Goal: Task Accomplishment & Management: Use online tool/utility

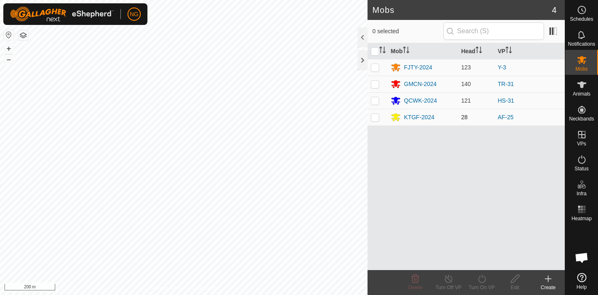
click at [375, 118] on p-checkbox at bounding box center [375, 117] width 8 height 7
checkbox input "true"
click at [581, 60] on icon at bounding box center [581, 60] width 9 height 8
click at [483, 277] on icon at bounding box center [482, 279] width 10 height 10
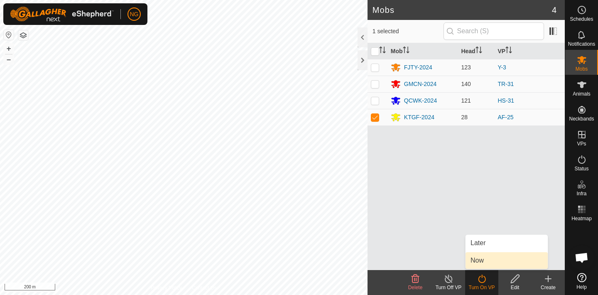
click at [479, 260] on link "Now" at bounding box center [507, 260] width 82 height 17
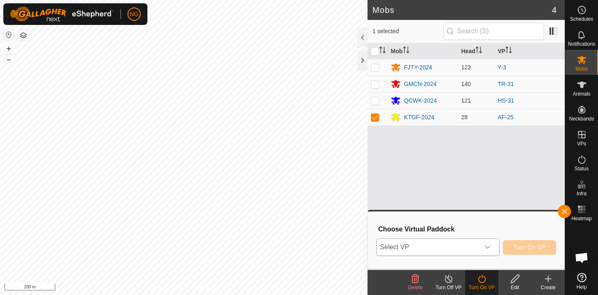
click at [486, 246] on icon "dropdown trigger" at bounding box center [487, 247] width 7 height 7
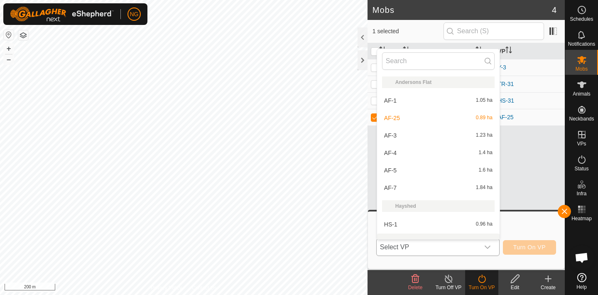
scroll to position [11, 0]
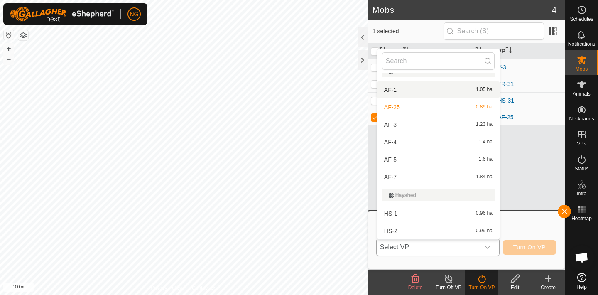
click at [401, 89] on li "AF-1 1.05 ha" at bounding box center [438, 89] width 123 height 17
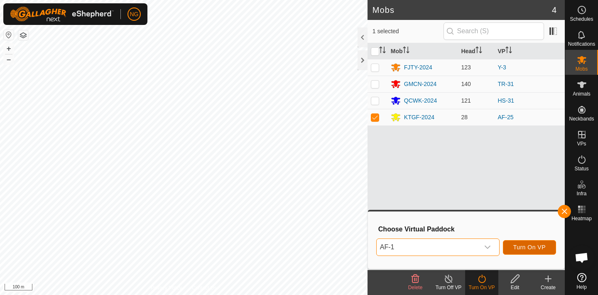
click at [525, 245] on span "Turn On VP" at bounding box center [529, 247] width 32 height 7
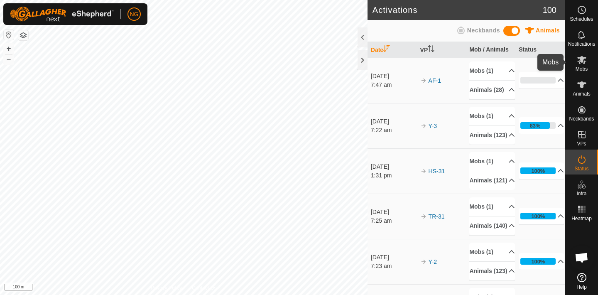
click at [583, 59] on icon at bounding box center [581, 60] width 9 height 8
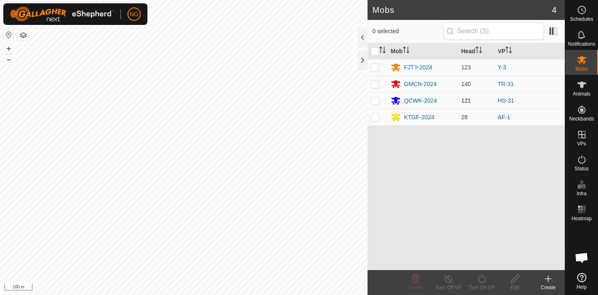
click at [375, 100] on p-checkbox at bounding box center [375, 100] width 8 height 7
checkbox input "true"
click at [481, 278] on icon at bounding box center [482, 279] width 10 height 10
click at [482, 277] on icon at bounding box center [481, 279] width 7 height 8
click at [480, 275] on icon at bounding box center [482, 279] width 10 height 10
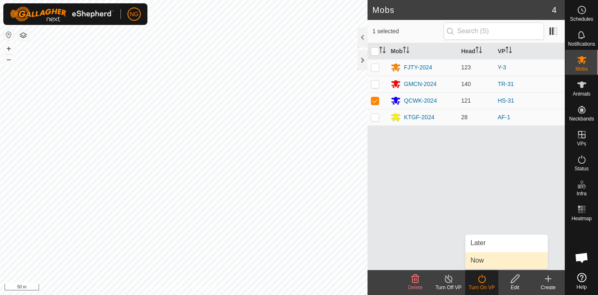
click at [487, 258] on link "Now" at bounding box center [507, 260] width 82 height 17
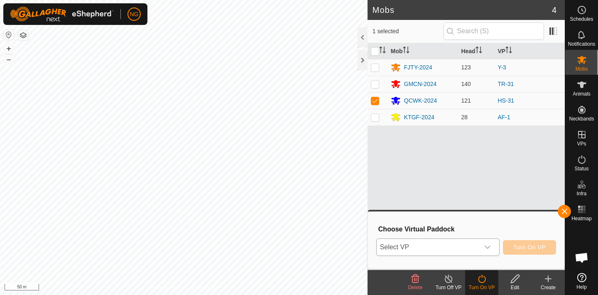
click at [488, 245] on icon "dropdown trigger" at bounding box center [487, 247] width 7 height 7
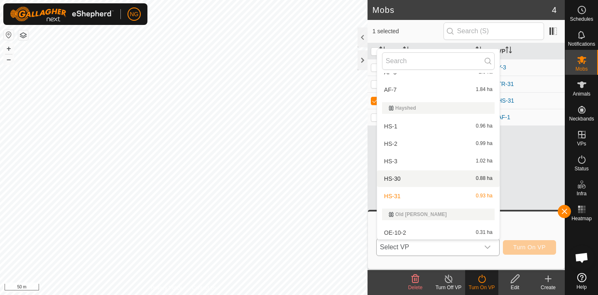
scroll to position [101, 0]
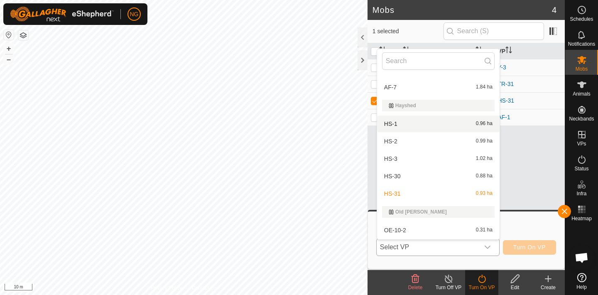
click at [405, 120] on li "HS-1 0.96 ha" at bounding box center [438, 123] width 123 height 17
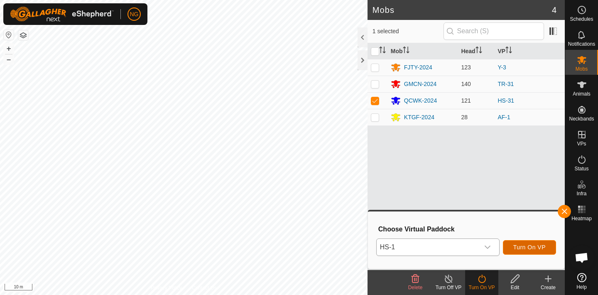
click at [530, 247] on span "Turn On VP" at bounding box center [529, 247] width 32 height 7
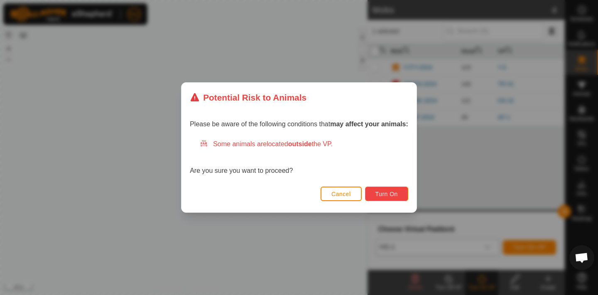
click at [396, 192] on span "Turn On" at bounding box center [386, 194] width 22 height 7
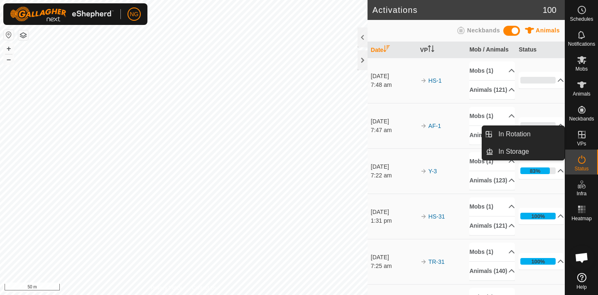
click at [581, 132] on icon at bounding box center [582, 135] width 10 height 10
click at [533, 133] on link "In Rotation" at bounding box center [528, 134] width 71 height 17
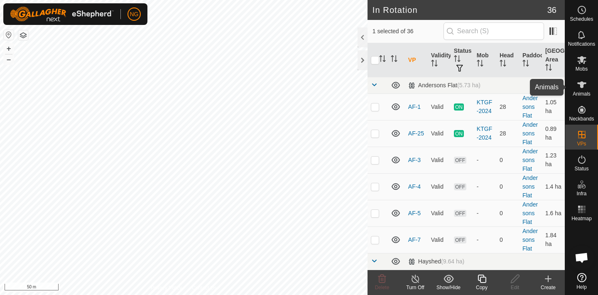
click at [583, 84] on icon at bounding box center [581, 84] width 9 height 7
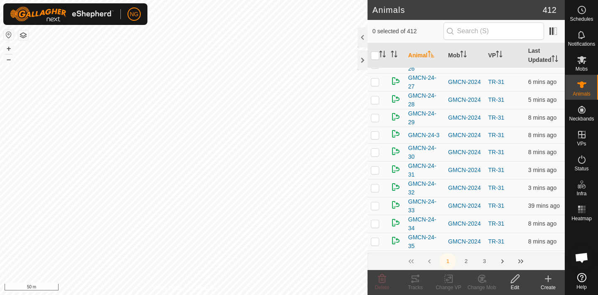
scroll to position [3261, 0]
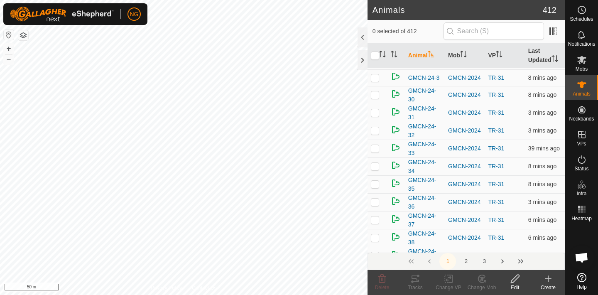
click at [466, 258] on button "2" at bounding box center [466, 261] width 17 height 17
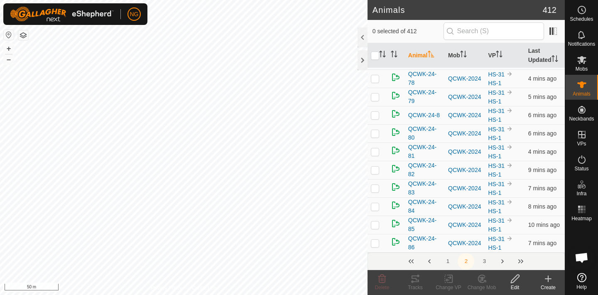
scroll to position [3410, 0]
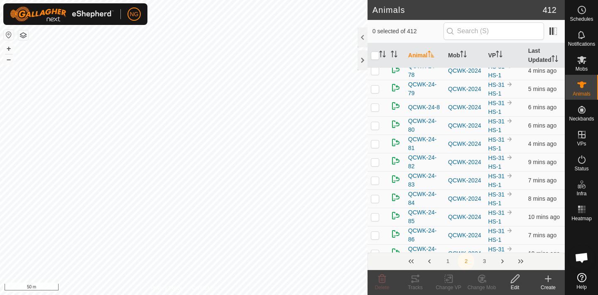
click at [483, 260] on button "3" at bounding box center [484, 261] width 17 height 17
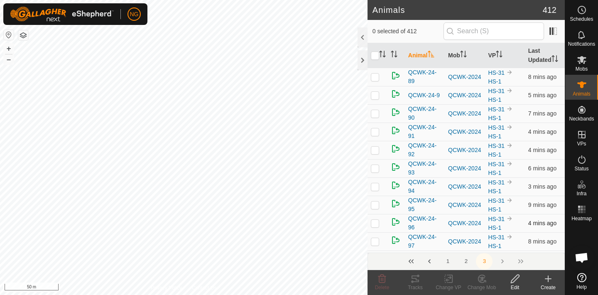
scroll to position [32, 0]
